Goal: Obtain resource: Download file/media

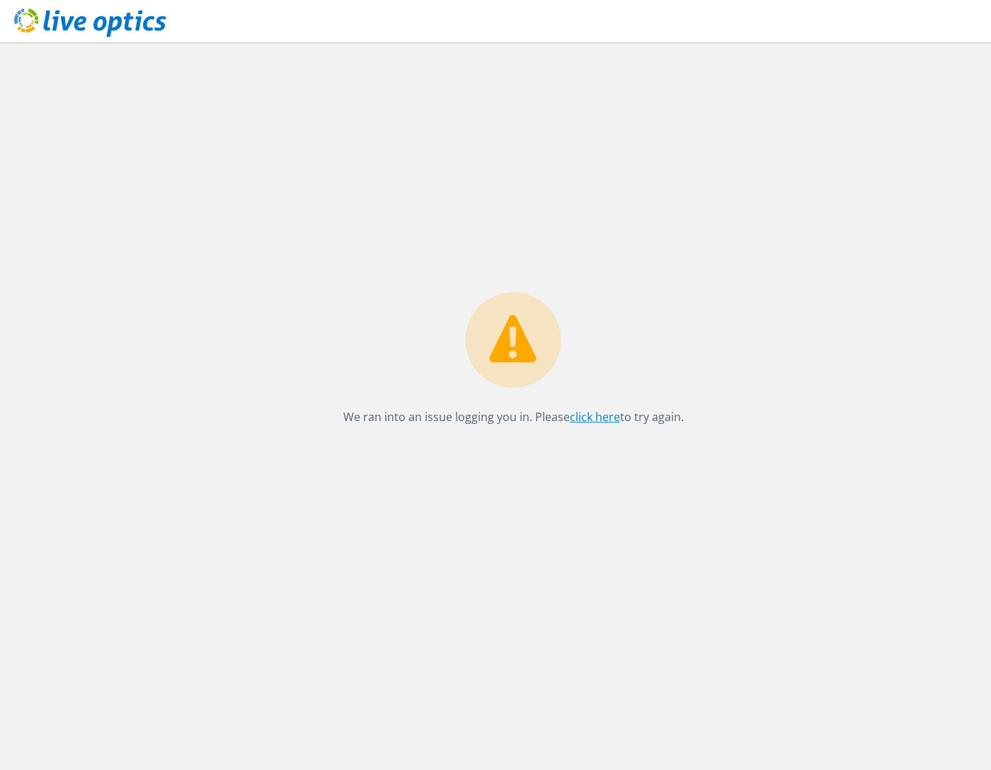
click at [614, 411] on link "click here" at bounding box center [595, 417] width 50 height 16
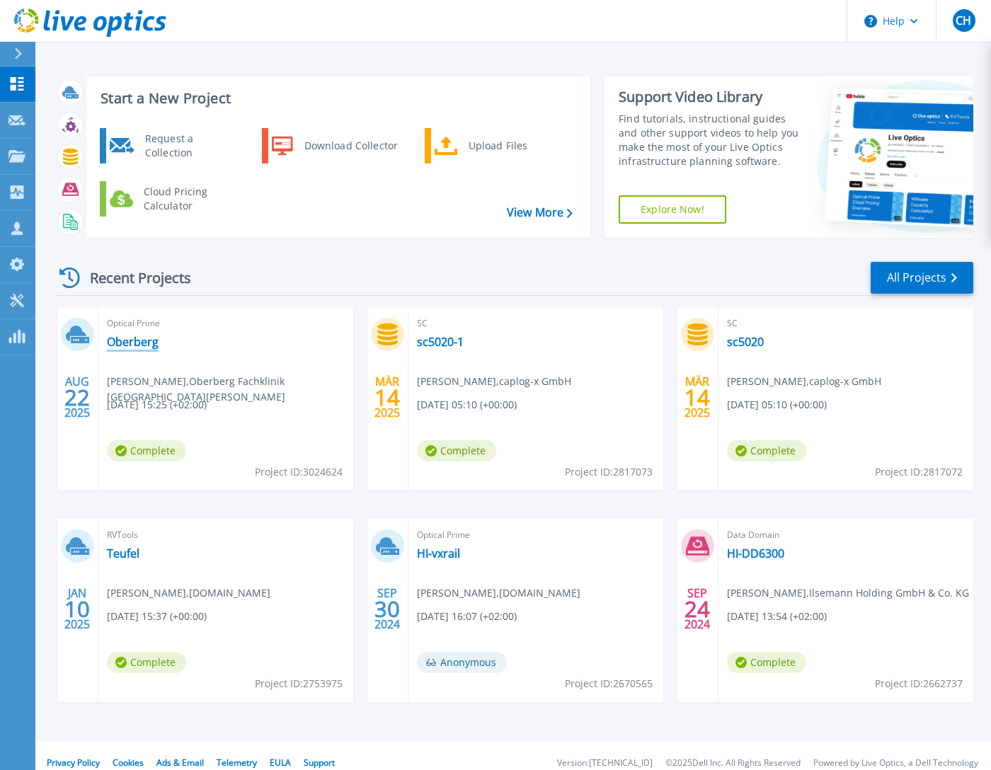
click at [111, 341] on link "Oberberg" at bounding box center [133, 342] width 52 height 14
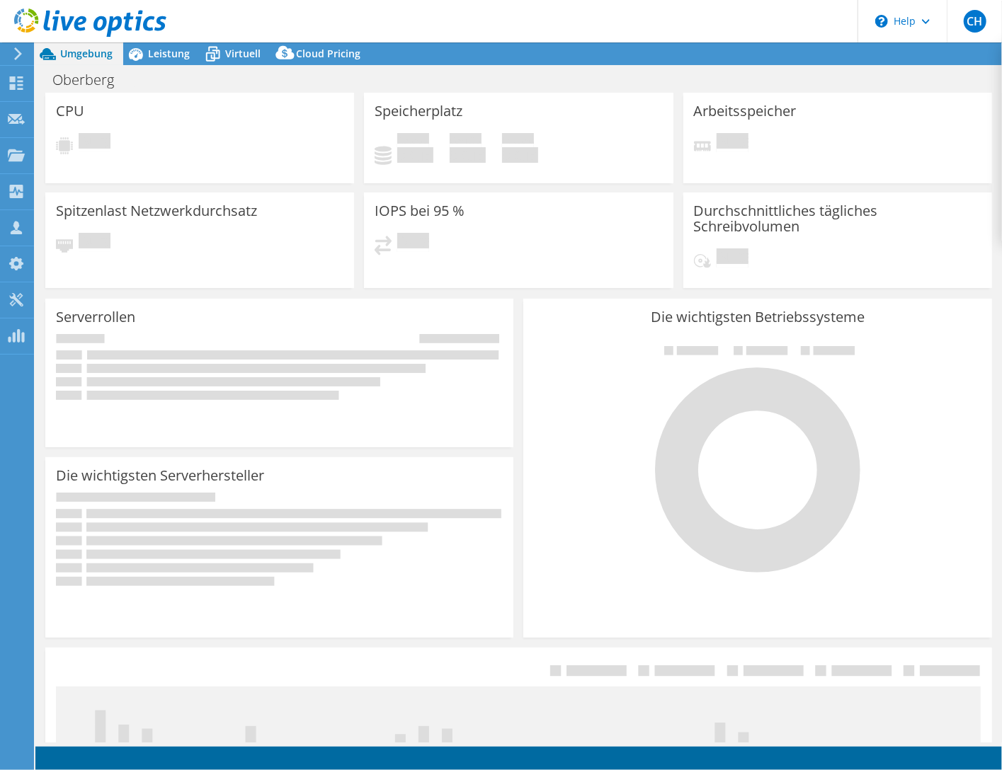
select select "USD"
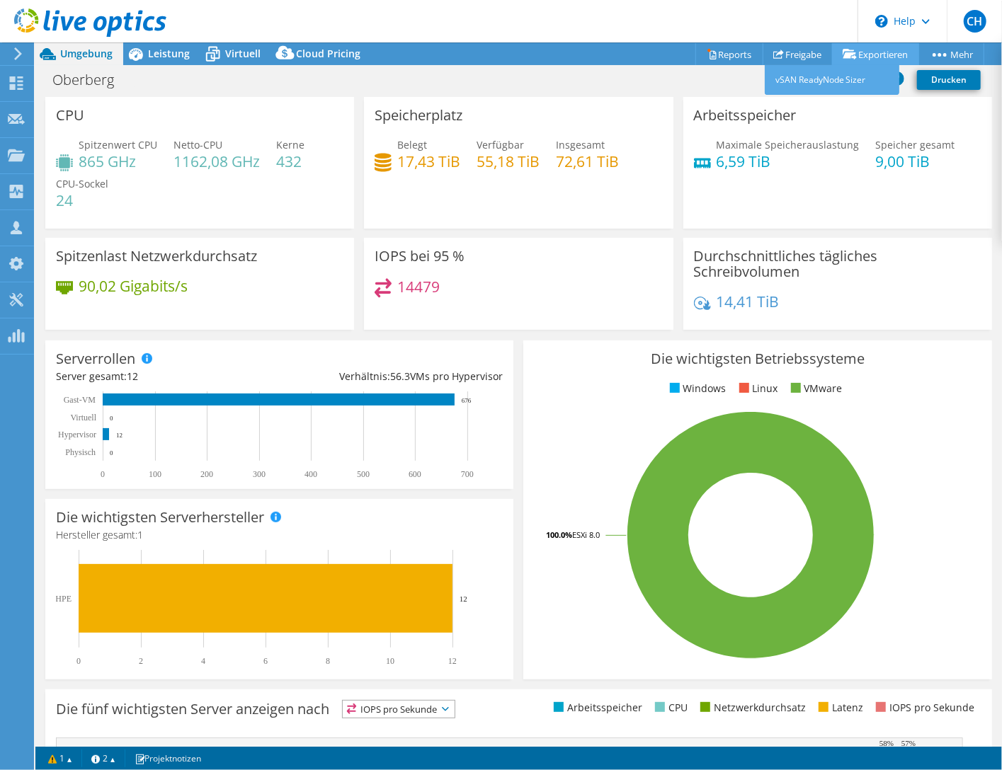
click at [894, 52] on link "Exportieren" at bounding box center [875, 54] width 87 height 22
click at [716, 50] on link "Reports" at bounding box center [729, 54] width 68 height 22
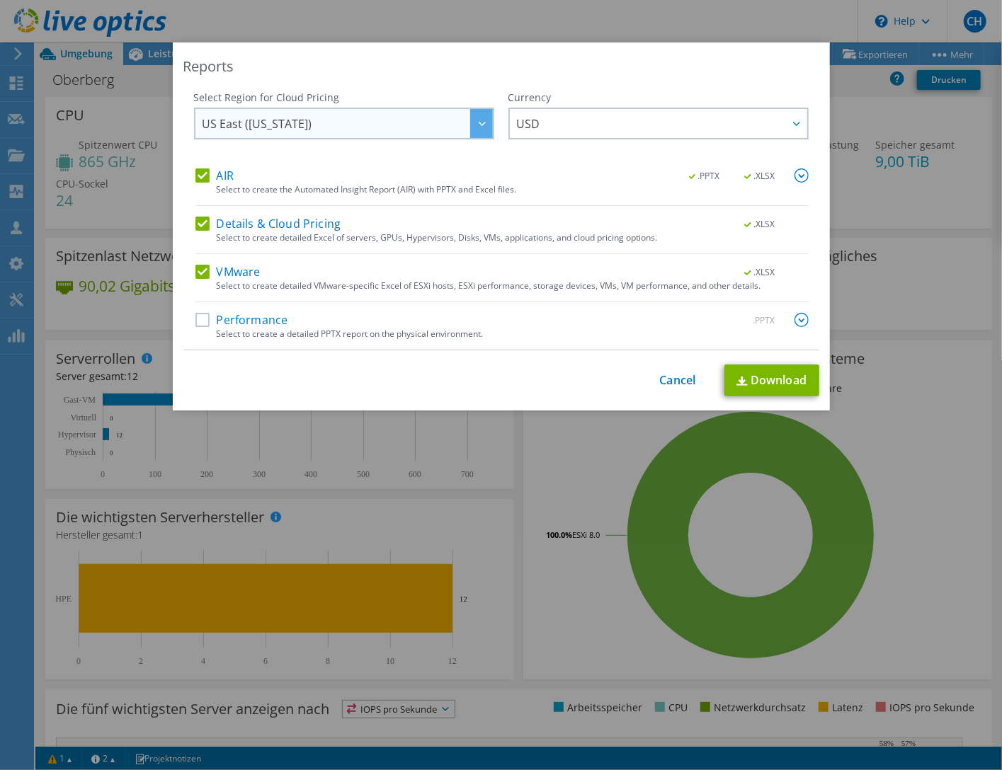
click at [474, 118] on div at bounding box center [481, 123] width 23 height 29
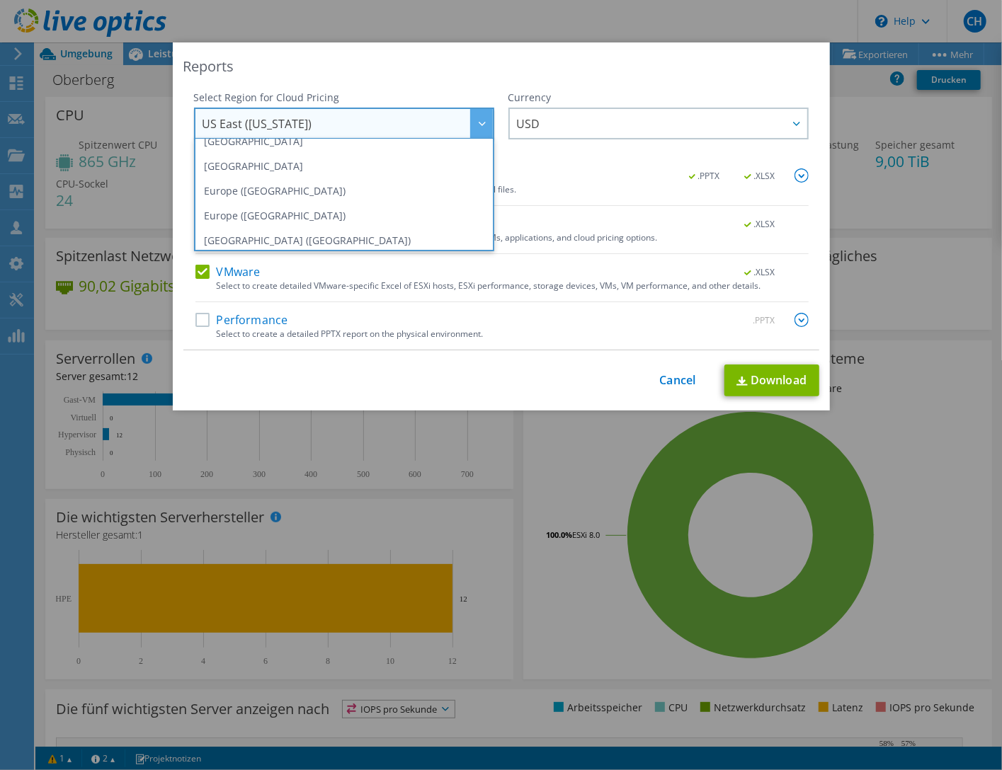
scroll to position [149, 0]
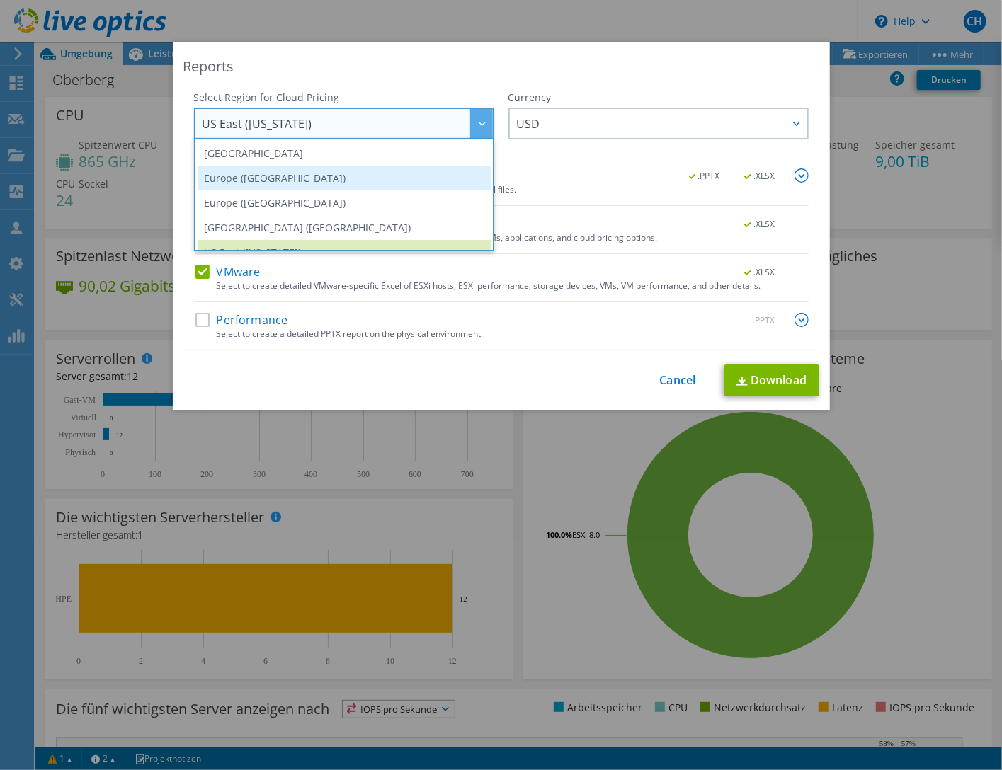
click at [356, 174] on li "Europe ([GEOGRAPHIC_DATA])" at bounding box center [344, 178] width 293 height 25
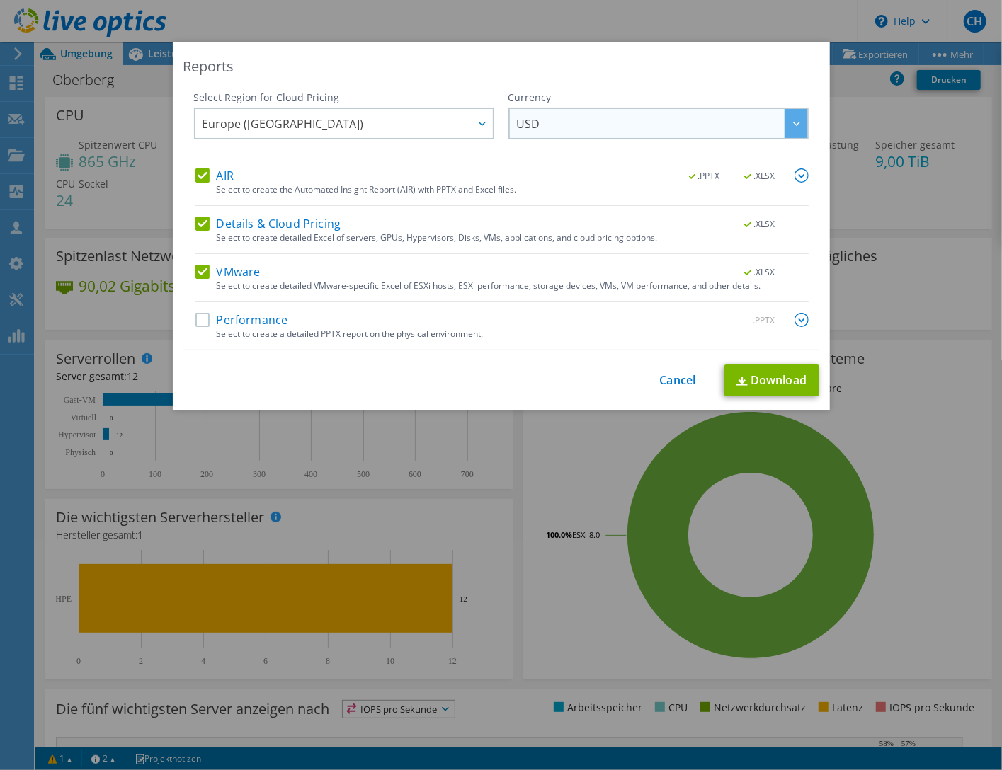
click at [605, 122] on span "USD" at bounding box center [662, 123] width 290 height 29
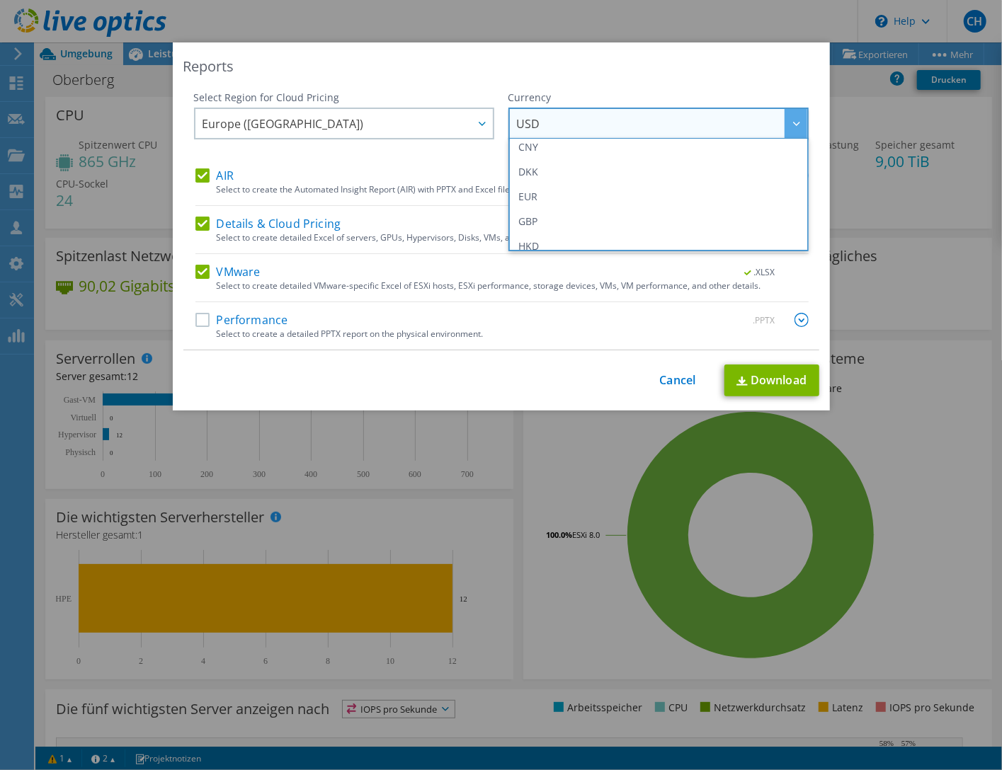
scroll to position [142, 0]
click at [576, 208] on li "EUR" at bounding box center [658, 210] width 293 height 25
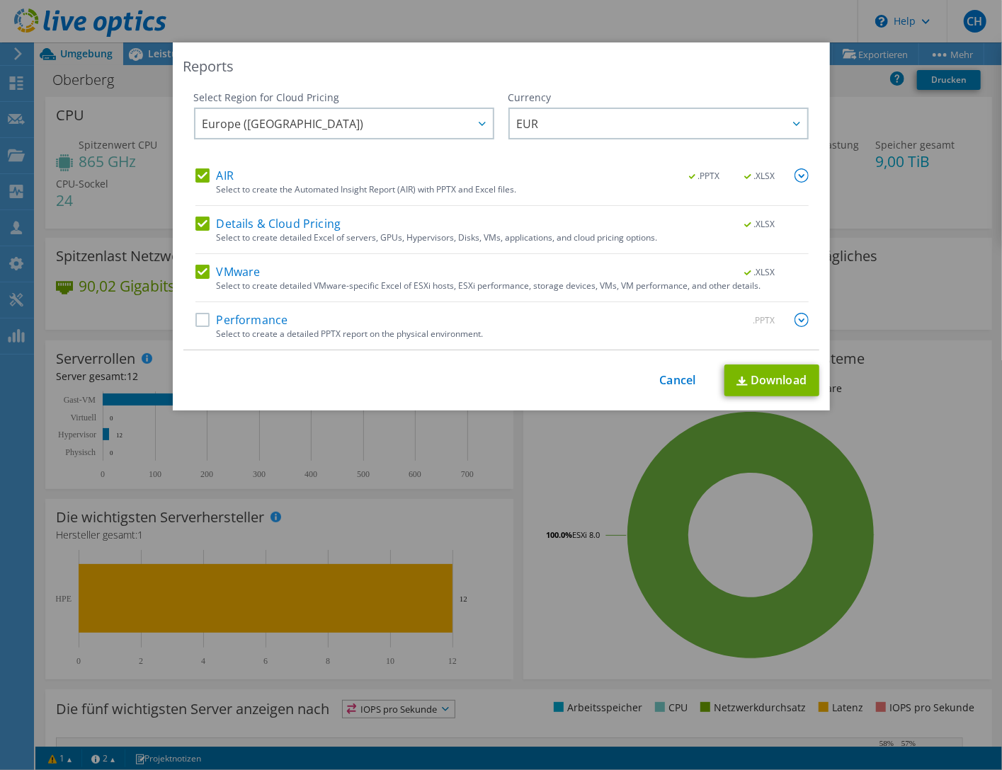
click at [202, 318] on label "Performance" at bounding box center [241, 320] width 93 height 14
click at [0, 0] on input "Performance" at bounding box center [0, 0] width 0 height 0
click at [781, 380] on link "Download" at bounding box center [771, 381] width 95 height 32
